Goal: Task Accomplishment & Management: Use online tool/utility

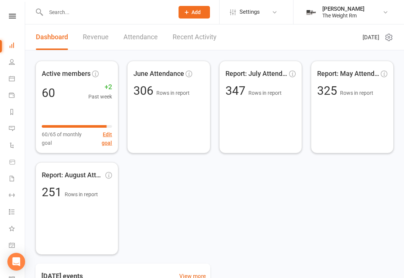
click at [13, 81] on icon at bounding box center [12, 78] width 6 height 6
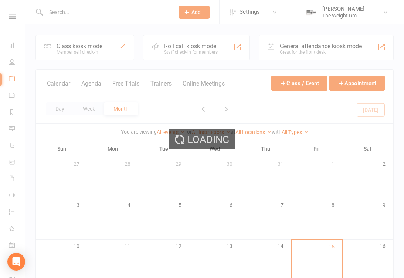
click at [97, 82] on div "Loading" at bounding box center [202, 139] width 404 height 278
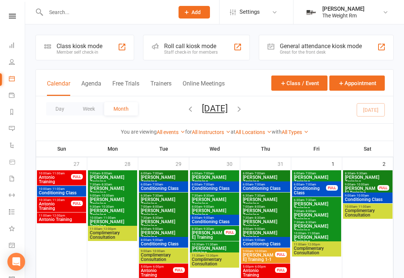
click at [91, 81] on button "Agenda" at bounding box center [91, 88] width 20 height 16
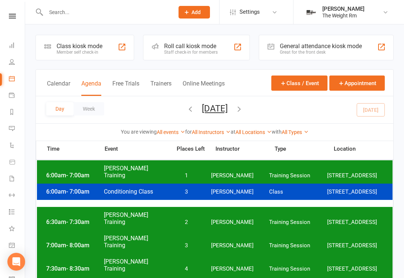
click at [208, 191] on div "6:00am - 7:00am Conditioning Class 3 [PERSON_NAME] Class [STREET_ADDRESS]" at bounding box center [215, 191] width 356 height 16
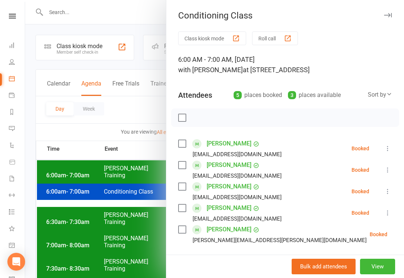
click at [122, 201] on div at bounding box center [214, 139] width 379 height 278
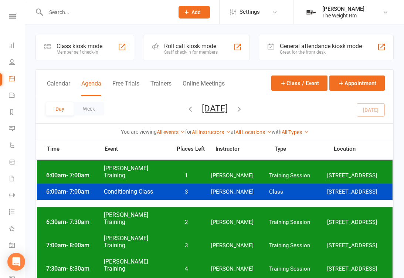
click at [143, 172] on span "[PERSON_NAME] Training" at bounding box center [136, 172] width 64 height 14
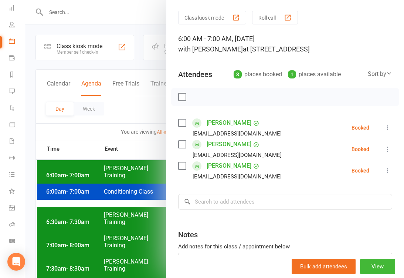
scroll to position [37, 0]
click at [14, 209] on icon at bounding box center [12, 208] width 6 height 6
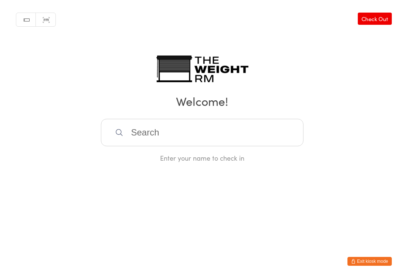
click at [180, 132] on input "search" at bounding box center [202, 132] width 203 height 27
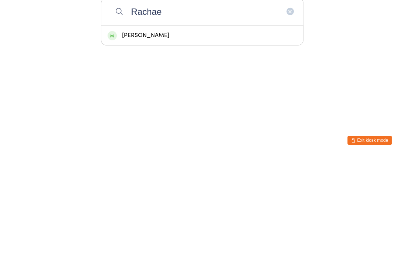
type input "Rachae"
click at [173, 151] on div "[PERSON_NAME]" at bounding box center [202, 156] width 189 height 10
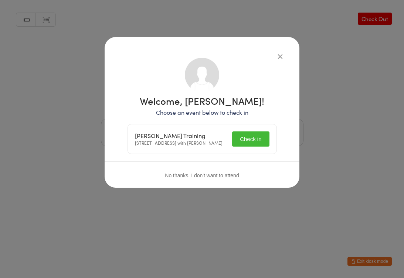
click at [250, 140] on button "Check in" at bounding box center [250, 138] width 37 height 15
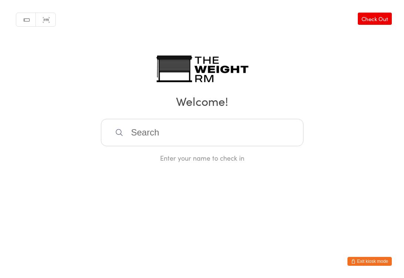
click at [144, 135] on input "search" at bounding box center [202, 132] width 203 height 27
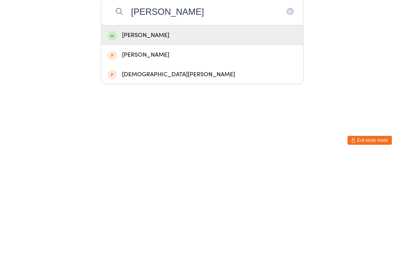
type input "Shannon"
click at [152, 151] on div "[PERSON_NAME]" at bounding box center [202, 156] width 189 height 10
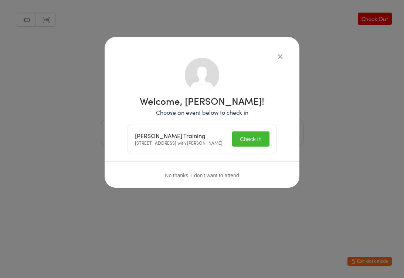
click at [245, 140] on button "Check in" at bounding box center [250, 138] width 37 height 15
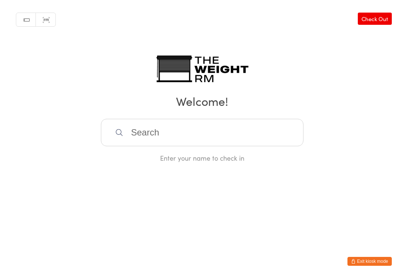
click at [164, 139] on input "search" at bounding box center [202, 132] width 203 height 27
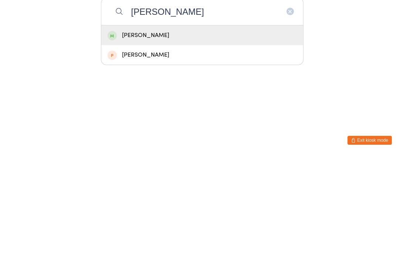
type input "Samanth"
click at [159, 151] on div "[PERSON_NAME]" at bounding box center [202, 156] width 189 height 10
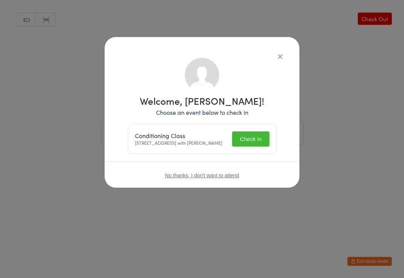
click at [255, 138] on button "Check in" at bounding box center [250, 138] width 37 height 15
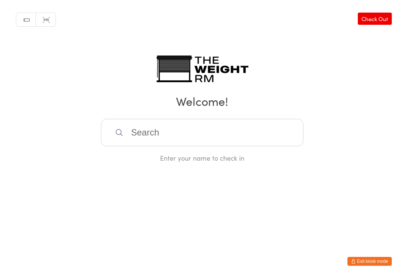
click at [177, 139] on input "search" at bounding box center [202, 132] width 203 height 27
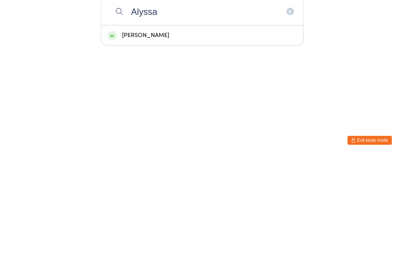
type input "Alyssa"
click at [145, 151] on div "Alyssa Robertson" at bounding box center [202, 156] width 189 height 10
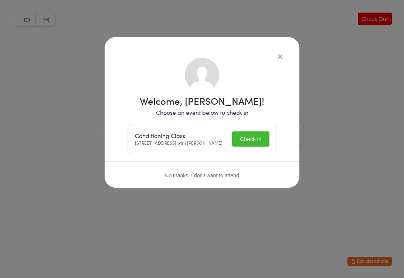
click at [256, 141] on button "Check in" at bounding box center [250, 138] width 37 height 15
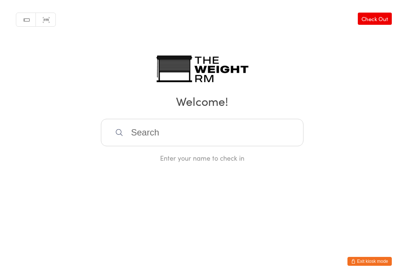
click at [143, 140] on input "search" at bounding box center [202, 132] width 203 height 27
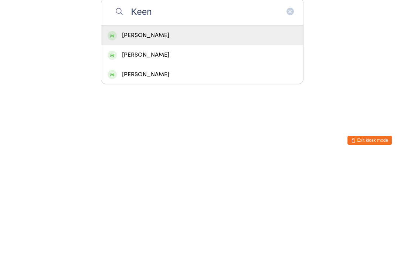
type input "Keen"
click at [202, 151] on div "[PERSON_NAME]" at bounding box center [202, 156] width 189 height 10
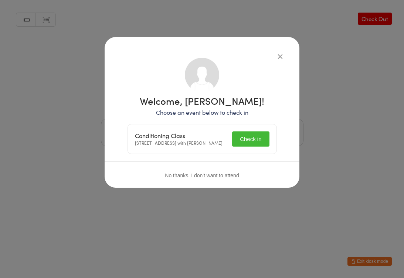
click at [245, 143] on button "Check in" at bounding box center [250, 138] width 37 height 15
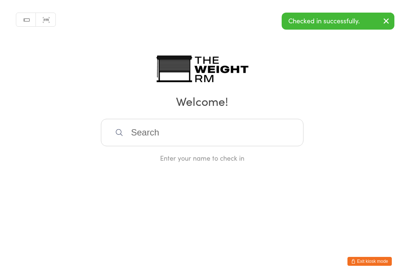
click at [219, 142] on input "search" at bounding box center [202, 132] width 203 height 27
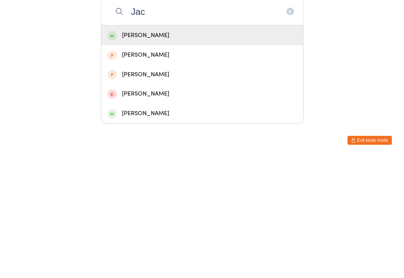
type input "Jac"
click at [181, 151] on div "[PERSON_NAME]" at bounding box center [202, 156] width 189 height 10
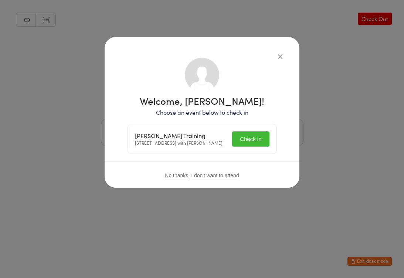
click at [249, 147] on button "Check in" at bounding box center [250, 138] width 37 height 15
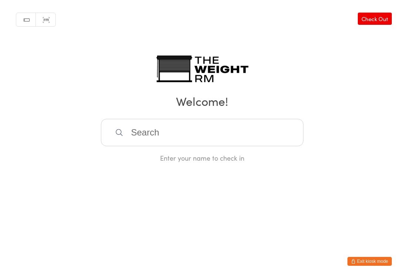
click at [172, 129] on input "search" at bounding box center [202, 132] width 203 height 27
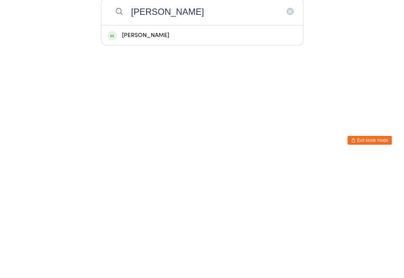
type input "Vass"
click at [147, 151] on div "[PERSON_NAME]" at bounding box center [202, 156] width 189 height 10
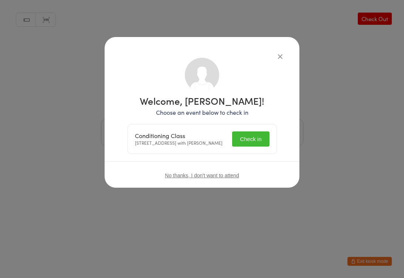
click at [248, 139] on button "Check in" at bounding box center [250, 138] width 37 height 15
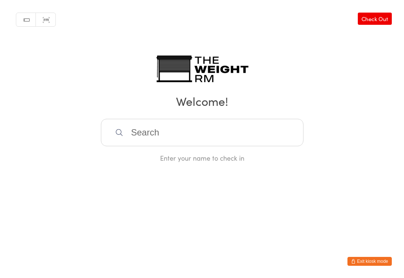
click at [160, 137] on input "search" at bounding box center [202, 132] width 203 height 27
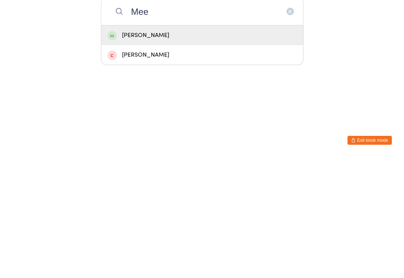
type input "Mee"
click at [134, 147] on div "Dan Meech" at bounding box center [202, 157] width 202 height 20
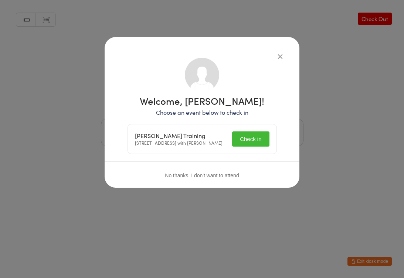
click at [243, 144] on button "Check in" at bounding box center [250, 138] width 37 height 15
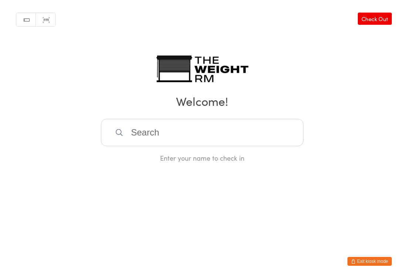
click at [219, 125] on input "search" at bounding box center [202, 132] width 203 height 27
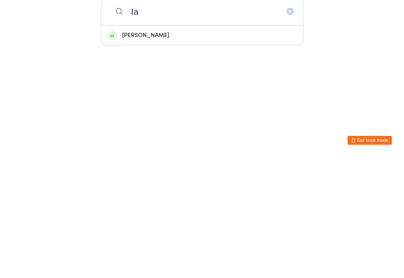
type input "Ia"
click at [196, 151] on div "Ian Harris" at bounding box center [202, 156] width 189 height 10
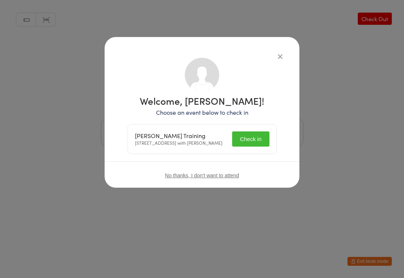
click at [257, 147] on button "Check in" at bounding box center [250, 138] width 37 height 15
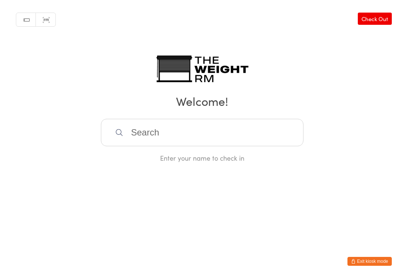
click at [221, 134] on input "search" at bounding box center [202, 132] width 203 height 27
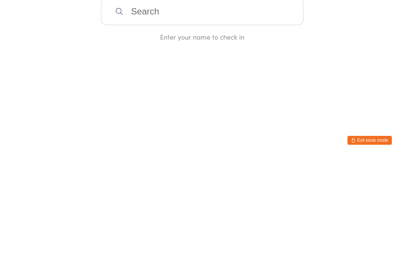
click at [258, 119] on input "search" at bounding box center [202, 132] width 203 height 27
type input "Stef"
click at [171, 151] on div "Stefanie Capizzi" at bounding box center [202, 156] width 189 height 10
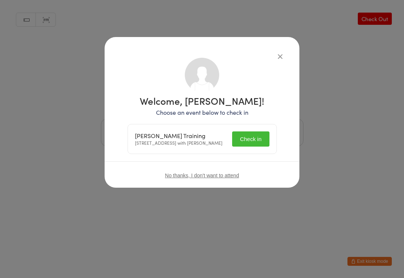
click at [255, 136] on button "Check in" at bounding box center [250, 138] width 37 height 15
